Goal: Book appointment/travel/reservation

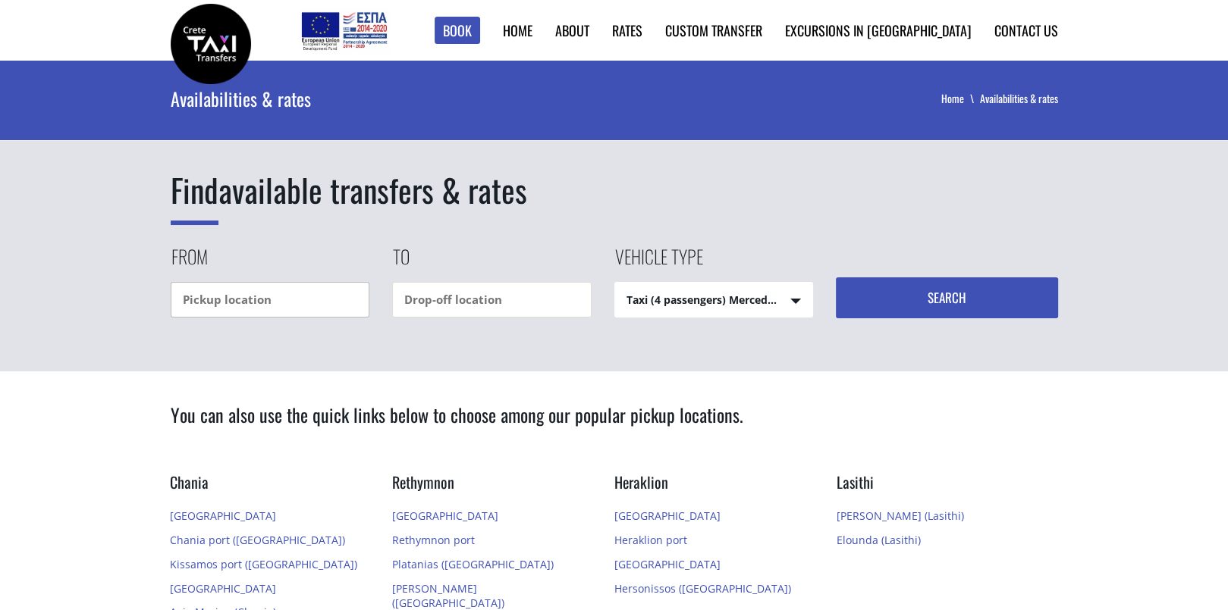
click at [275, 299] on input "text" at bounding box center [270, 300] width 199 height 36
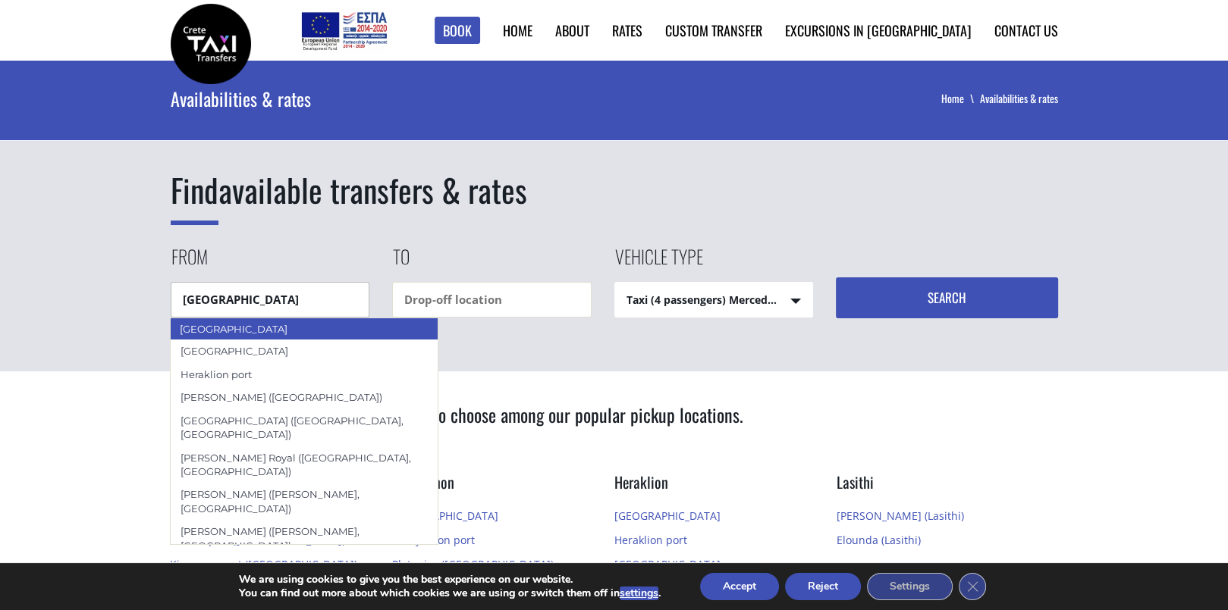
click at [263, 334] on div "[GEOGRAPHIC_DATA]" at bounding box center [304, 329] width 268 height 23
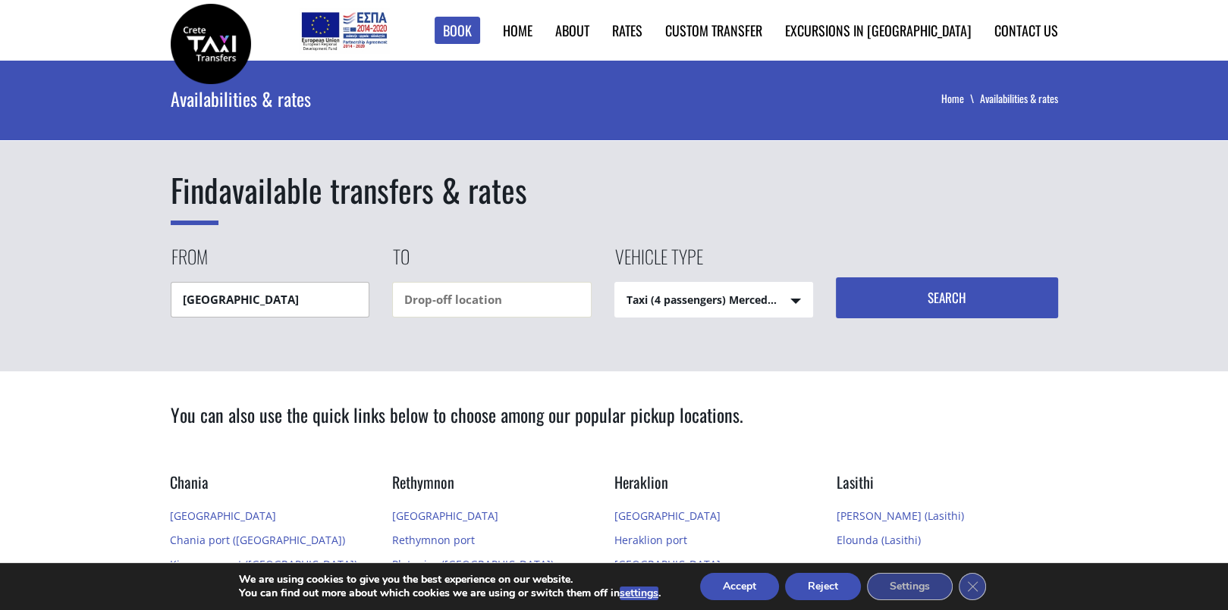
type input "[GEOGRAPHIC_DATA]"
click at [434, 331] on div "Domes of Elounda (Lasithi)" at bounding box center [491, 329] width 199 height 23
type input "Domes of Elounda (Lasithi)"
click at [434, 331] on div "Find available transfers & rates From [GEOGRAPHIC_DATA] To Domes of [GEOGRAPHIC…" at bounding box center [614, 216] width 1228 height 311
click at [797, 300] on select "Taxi (4 passengers) Mercedes E Class Mini Van (7 passengers) Mercedes [PERSON_N…" at bounding box center [714, 301] width 198 height 36
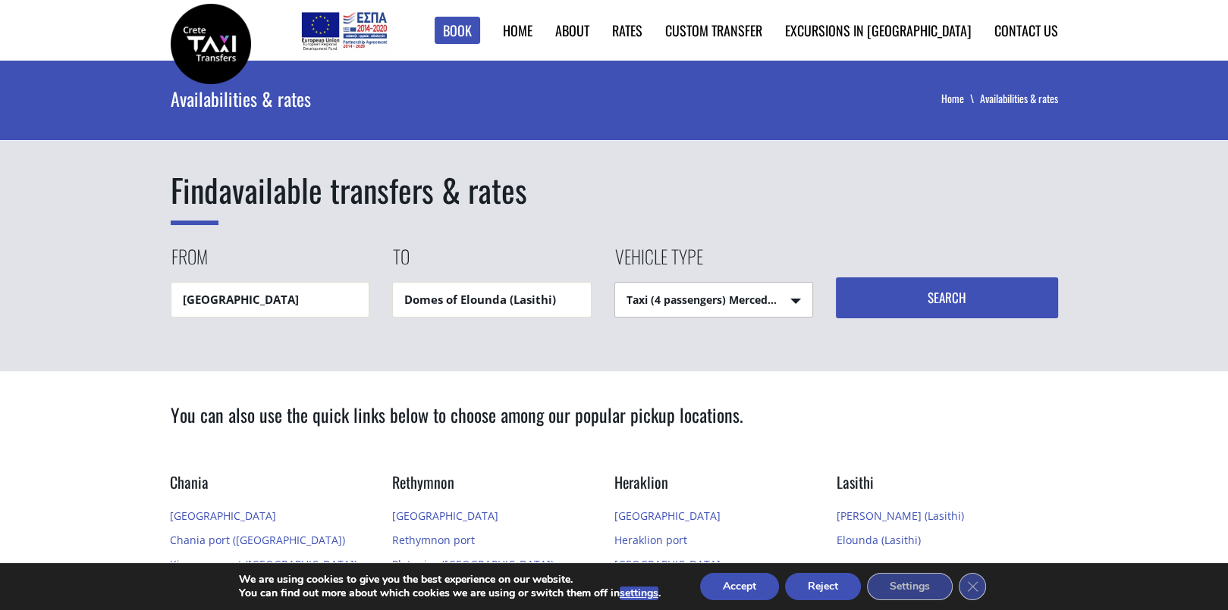
click at [797, 300] on select "Taxi (4 passengers) Mercedes E Class Mini Van (7 passengers) Mercedes [PERSON_N…" at bounding box center [714, 301] width 198 height 36
click at [908, 285] on button "Search" at bounding box center [947, 298] width 222 height 41
